Goal: Information Seeking & Learning: Learn about a topic

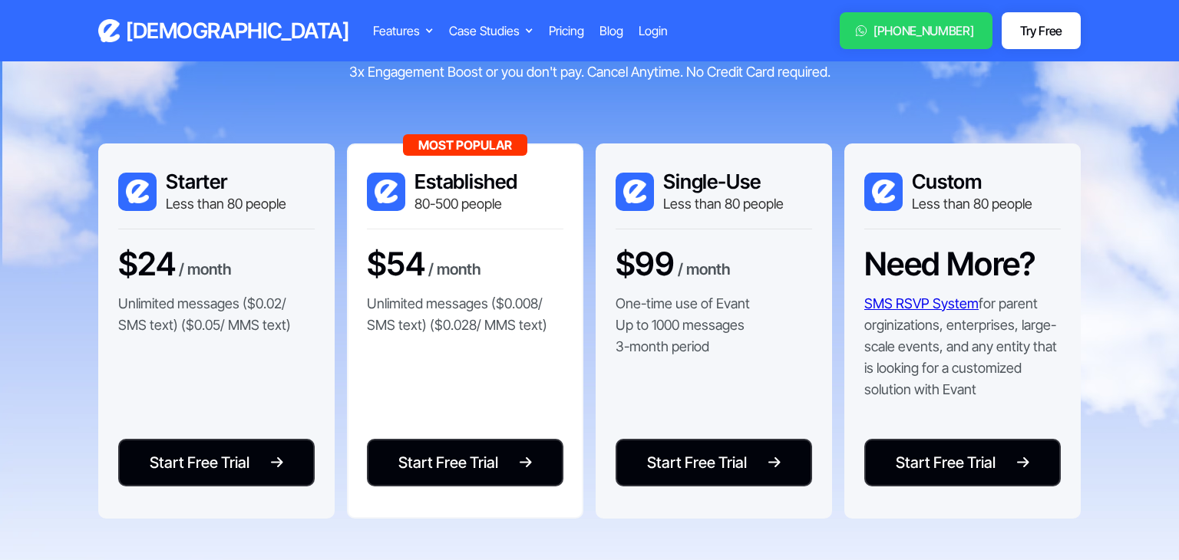
scroll to position [181, 0]
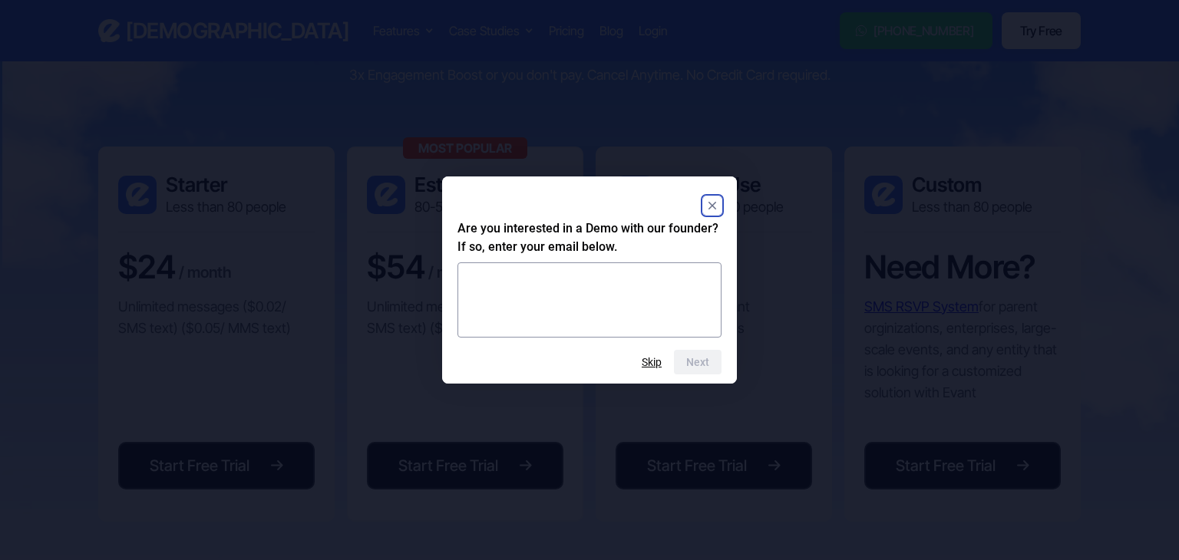
drag, startPoint x: 84, startPoint y: 129, endPoint x: 1172, endPoint y: 452, distance: 1135.0
click at [1172, 379] on html "Evant Features Text-to-RSVP & Event Check-In Targeted Messaging & Scheduled Sen…" at bounding box center [589, 99] width 1179 height 560
click at [717, 198] on rect "Close" at bounding box center [712, 205] width 18 height 18
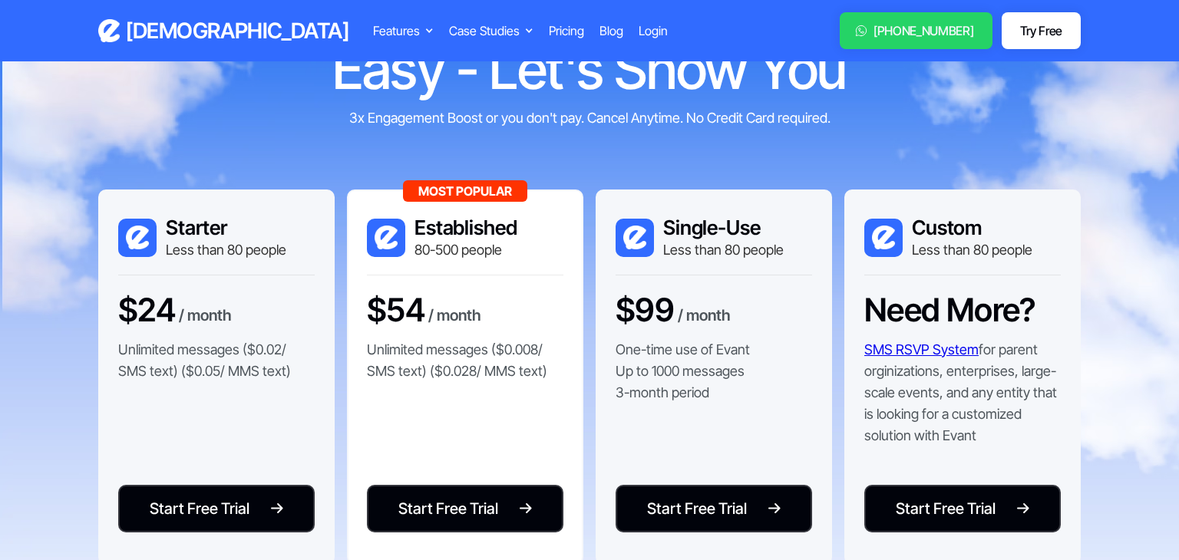
scroll to position [139, 0]
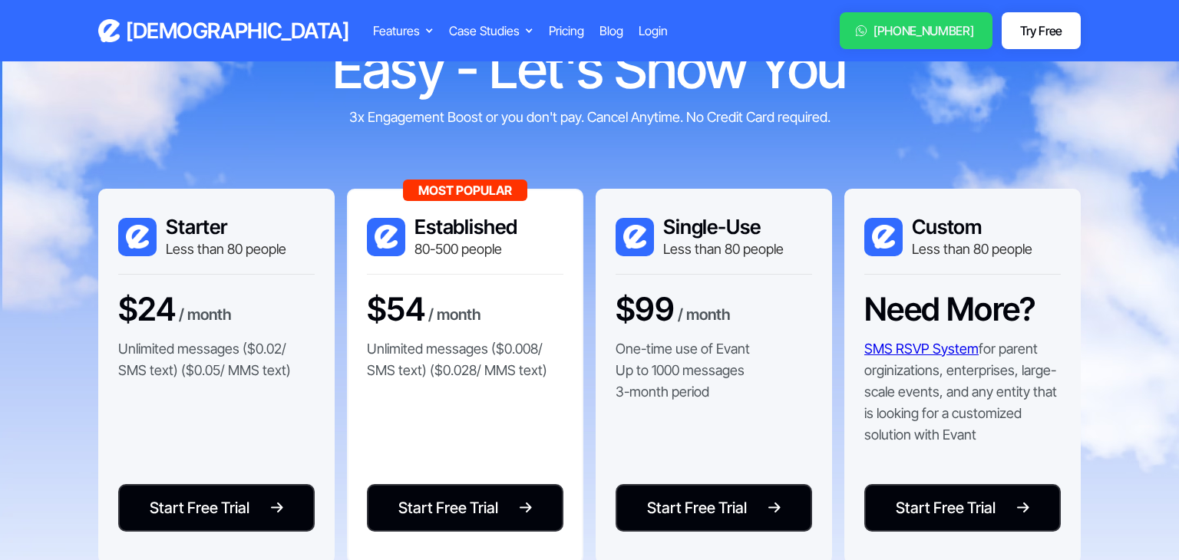
click at [882, 174] on div "Community Leaders: Yes, Getting RSVPs Can Be This Easy - Let's Show You 3x Enga…" at bounding box center [589, 316] width 982 height 910
click at [889, 117] on div "Community Leaders: Yes, Getting RSVPs Can Be This Easy - Let's Show You 3x Enga…" at bounding box center [589, 40] width 737 height 174
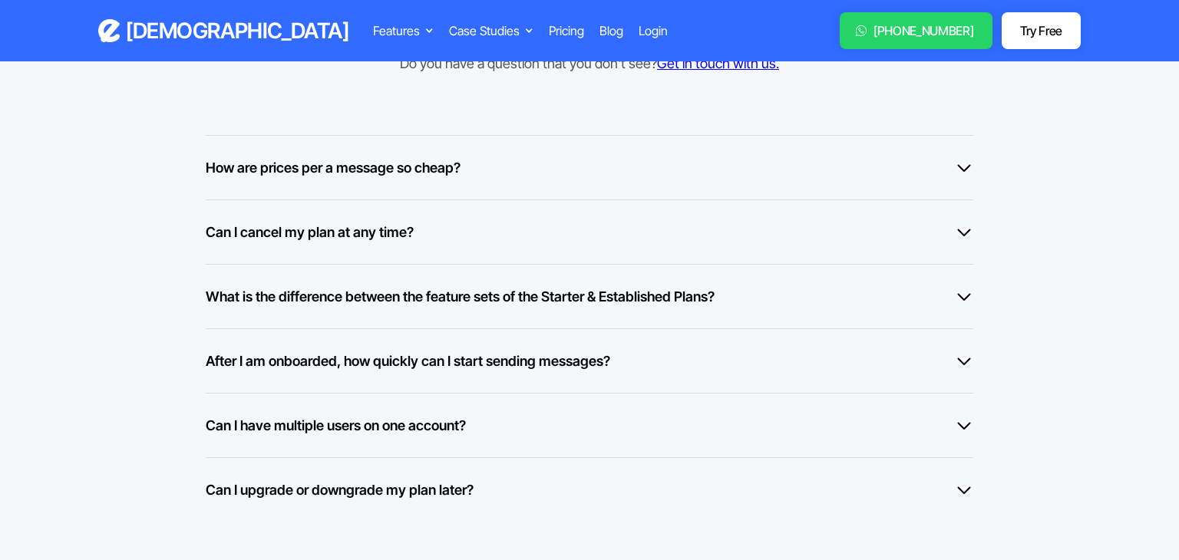
scroll to position [1232, 0]
click at [694, 298] on h6 "What is the difference between the feature sets of the Starter & Established Pl…" at bounding box center [460, 295] width 509 height 21
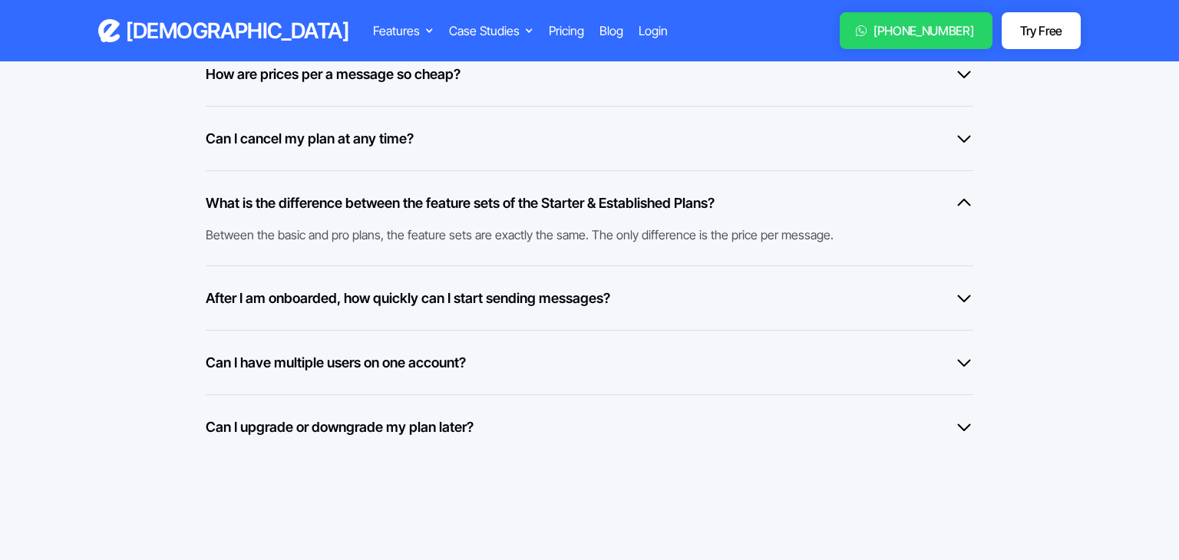
scroll to position [1324, 0]
click at [694, 298] on div "After I am onboarded, how quickly can I start sending messages?" at bounding box center [589, 299] width 767 height 21
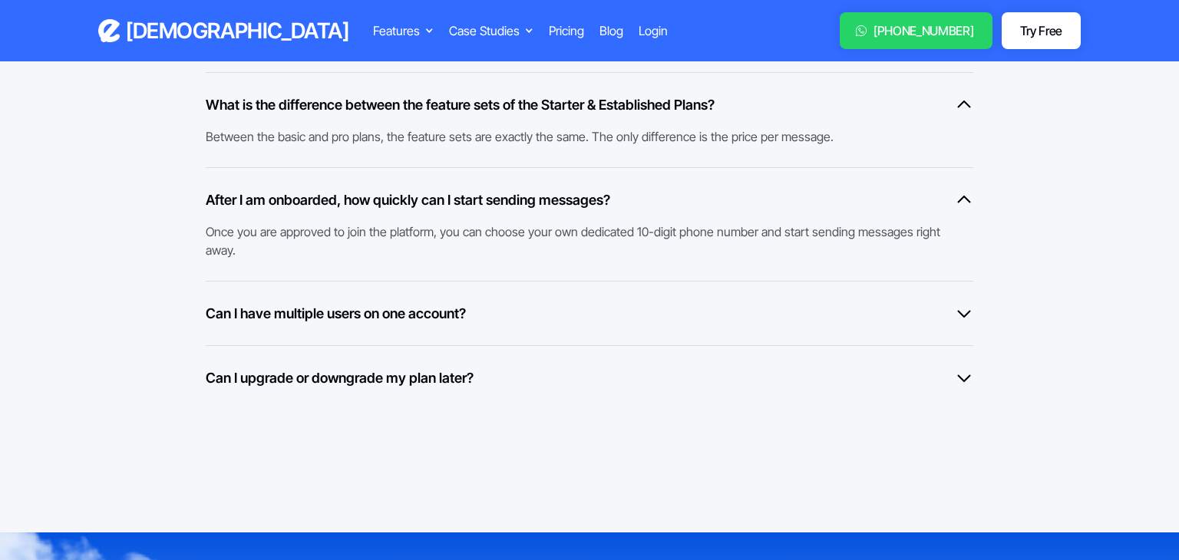
scroll to position [1425, 0]
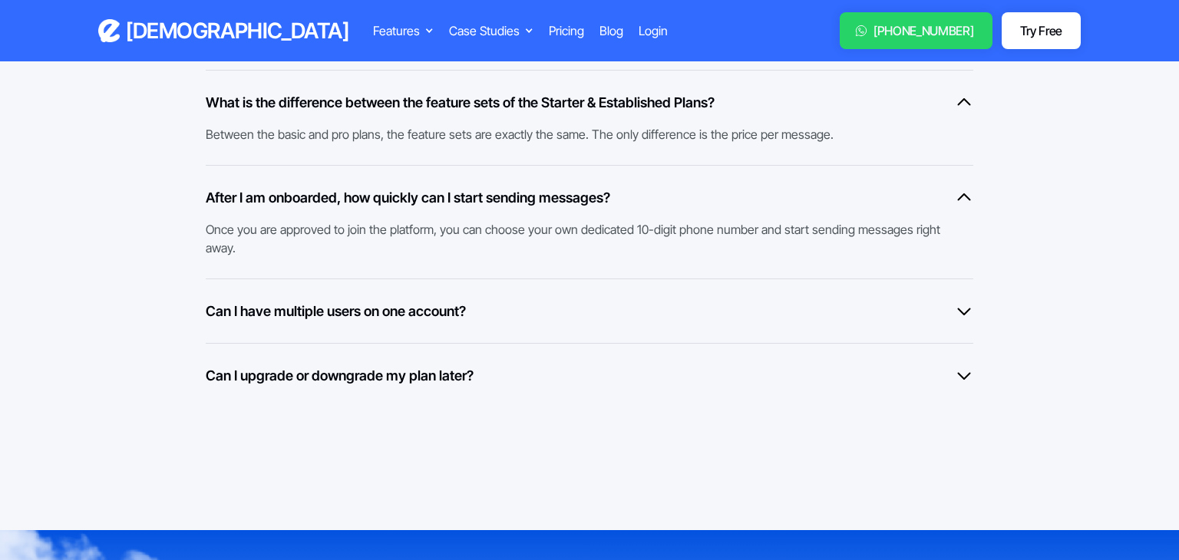
click at [694, 301] on div "Can I have multiple users on one account?" at bounding box center [589, 311] width 767 height 21
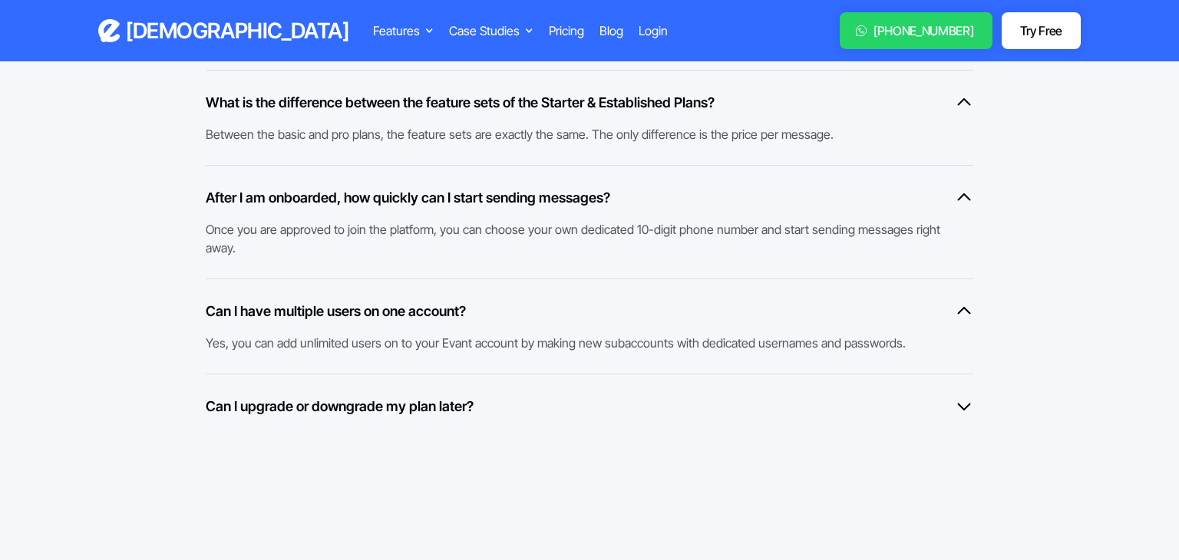
click at [706, 390] on div "Can I upgrade or downgrade my plan later? Yes, if you feel that you want to cha…" at bounding box center [589, 406] width 767 height 64
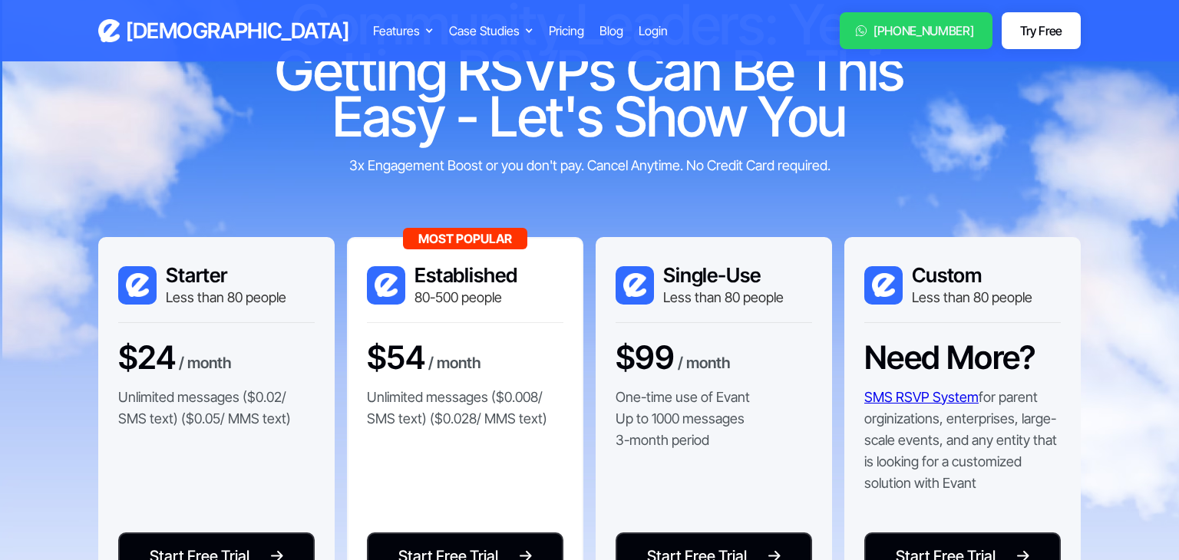
scroll to position [126, 0]
